Goal: Information Seeking & Learning: Learn about a topic

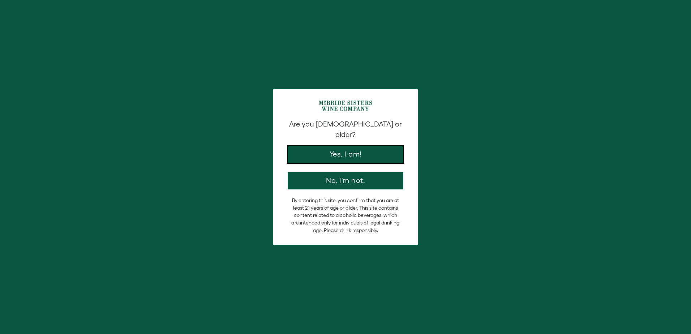
click at [360, 146] on button "Yes, I am!" at bounding box center [346, 154] width 116 height 17
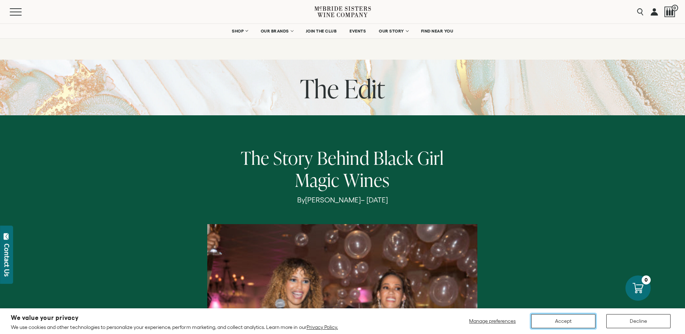
click at [562, 320] on button "Accept" at bounding box center [563, 321] width 64 height 14
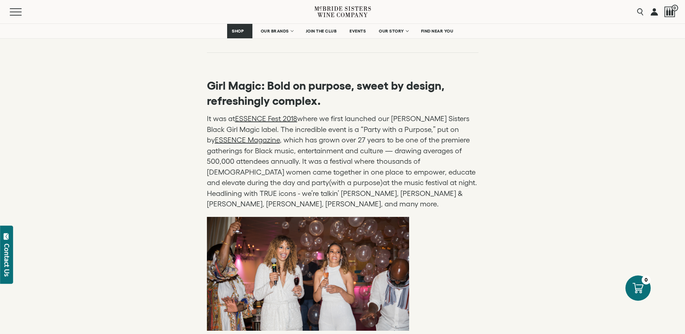
scroll to position [434, 0]
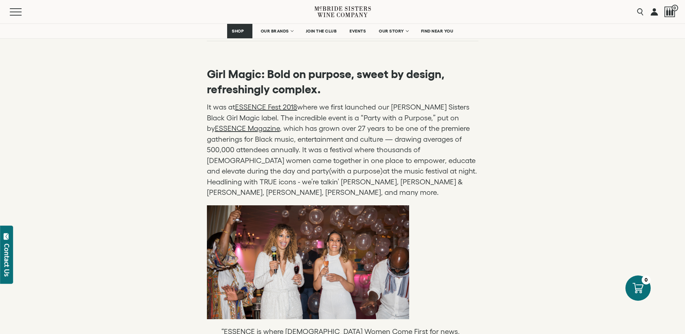
click at [477, 178] on p "It was at ESSENCE Fest 2018 where we first launched our [PERSON_NAME] Sisters B…" at bounding box center [343, 150] width 272 height 96
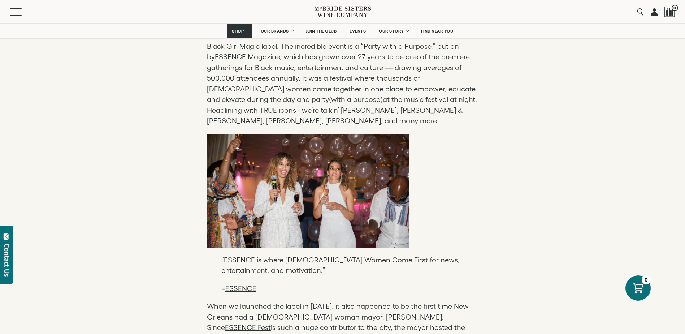
scroll to position [506, 0]
click at [464, 108] on p "It was at ESSENCE Fest 2018 where we first launched our [PERSON_NAME] Sisters B…" at bounding box center [343, 78] width 272 height 96
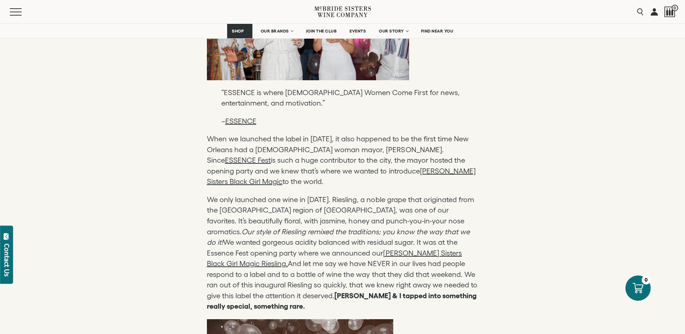
scroll to position [686, 0]
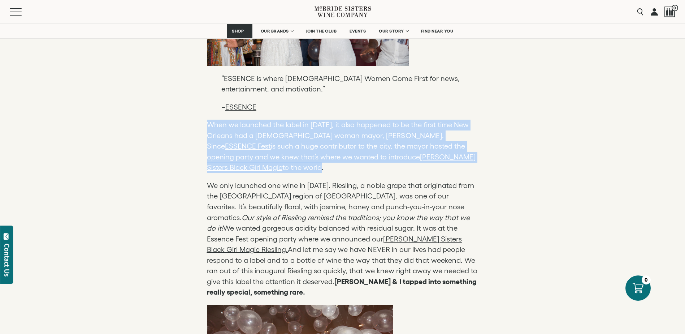
drag, startPoint x: 468, startPoint y: 149, endPoint x: 192, endPoint y: 114, distance: 278.6
click at [192, 114] on div "Girl Magic: Bold on purpose, sweet by design, refreshingly complex. It was at E…" at bounding box center [342, 338] width 685 height 1217
click at [498, 140] on div "Girl Magic: Bold on purpose, sweet by design, refreshingly complex. It was at E…" at bounding box center [342, 338] width 685 height 1217
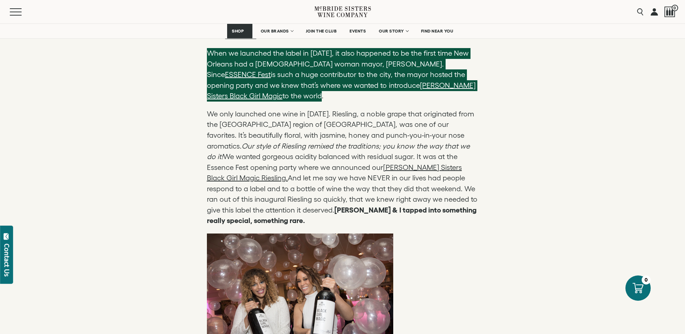
scroll to position [759, 0]
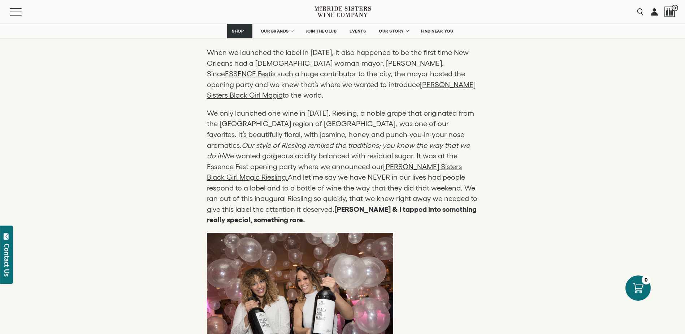
click at [478, 150] on p "We only launched one wine in [DATE]. Riesling, a noble grape that originated fr…" at bounding box center [343, 166] width 272 height 117
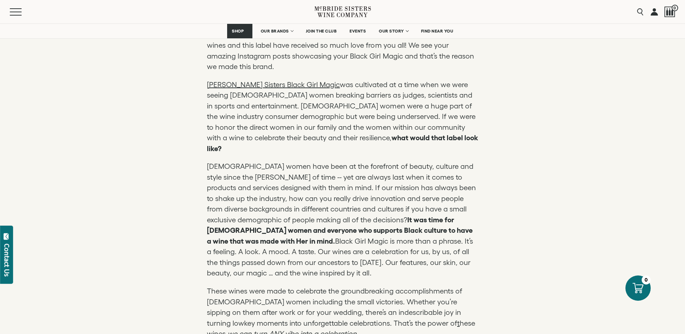
scroll to position [975, 0]
